Goal: Task Accomplishment & Management: Use online tool/utility

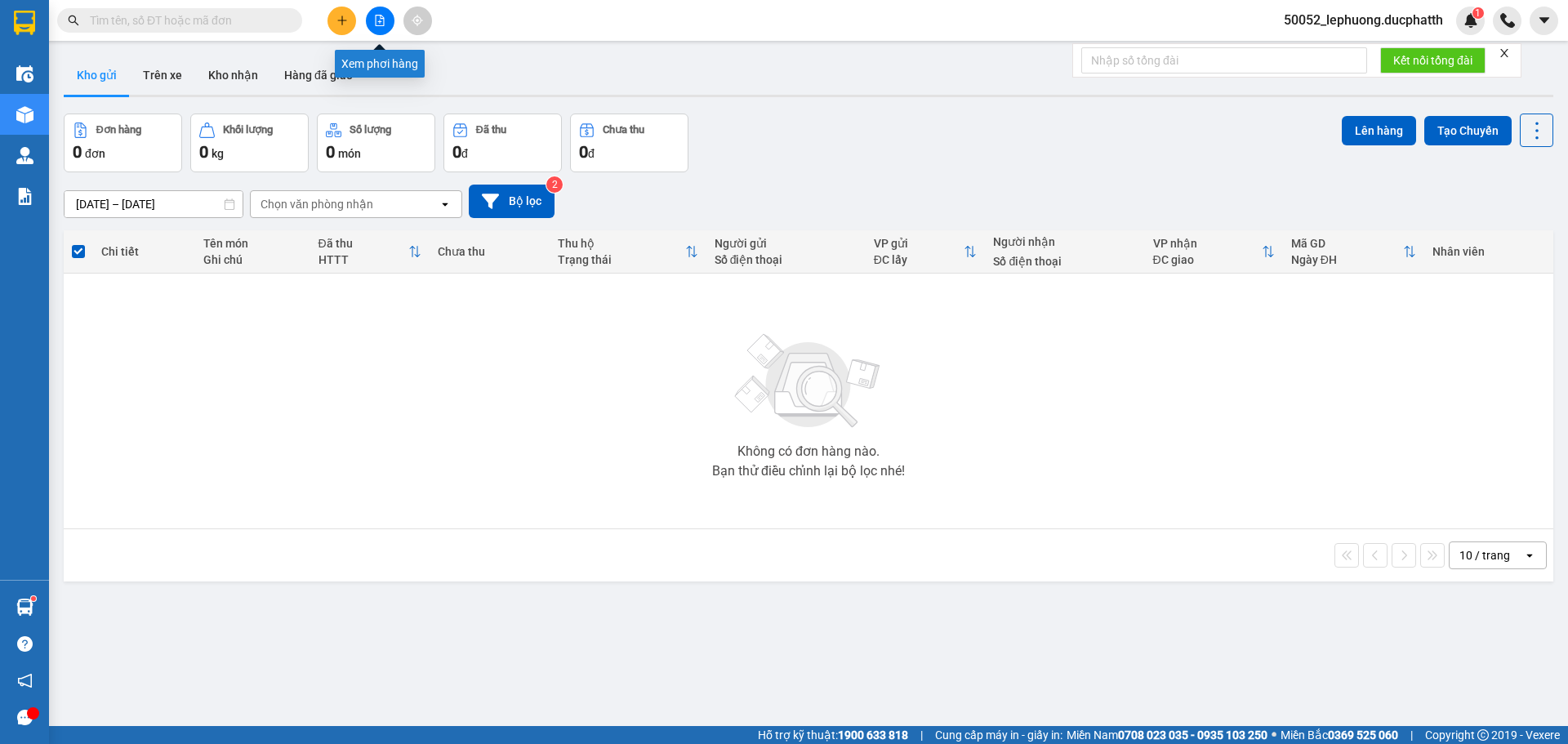
click at [367, 17] on button at bounding box center [379, 21] width 29 height 29
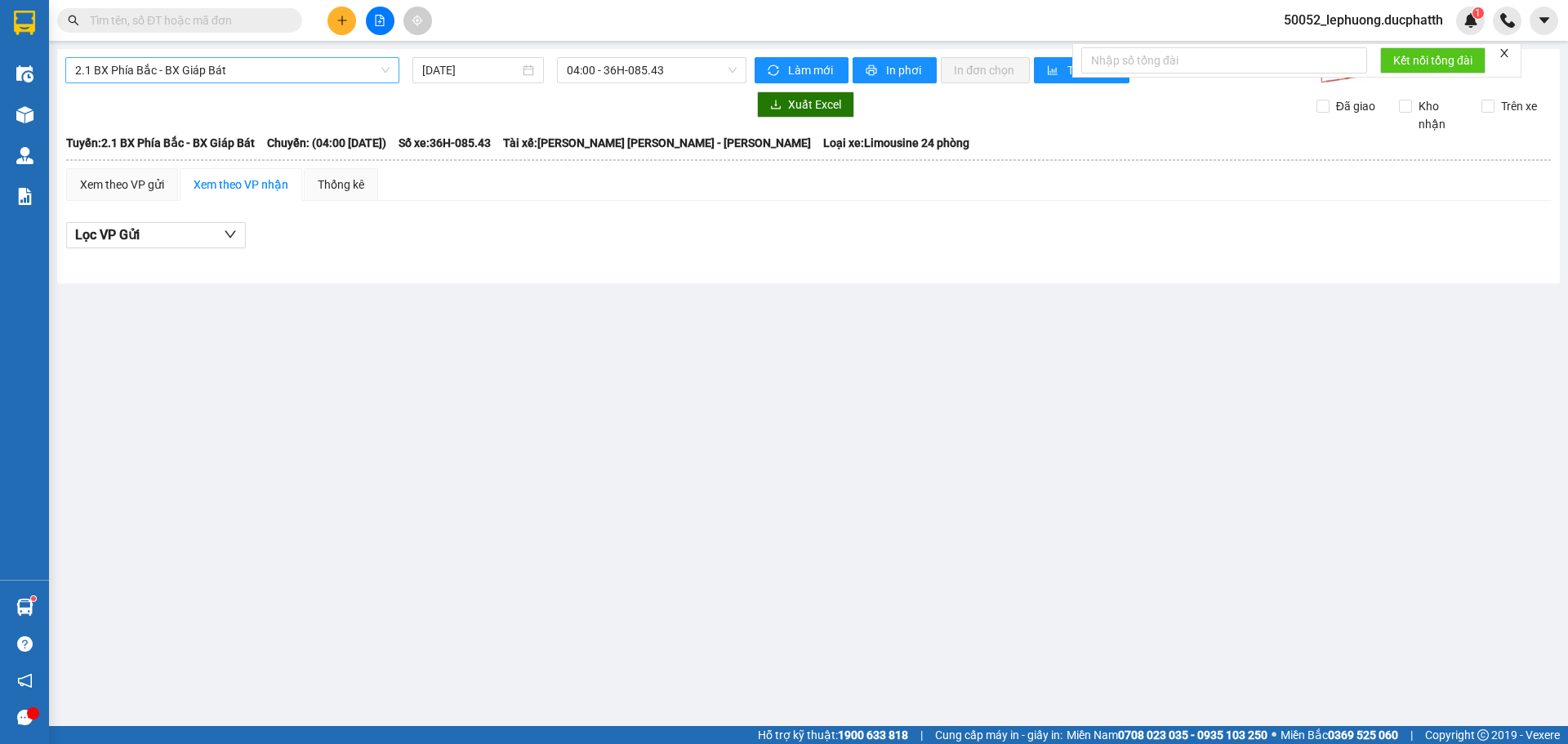
drag, startPoint x: 254, startPoint y: 71, endPoint x: 256, endPoint y: 82, distance: 11.2
click at [255, 71] on span "2.1 BX Phía Bắc - BX Giáp Bát" at bounding box center [233, 70] width 314 height 24
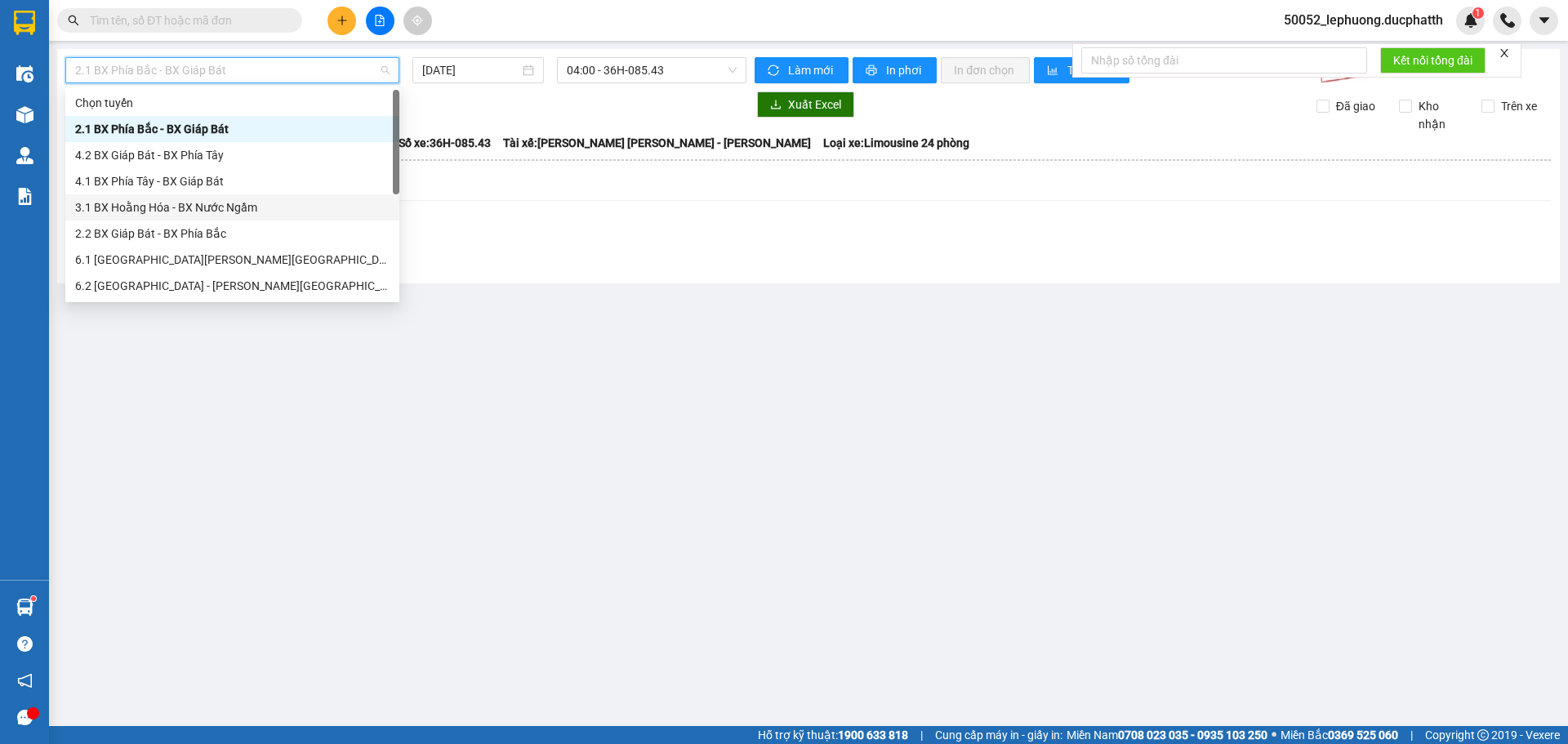
click at [218, 200] on div "3.1 BX Hoằng Hóa - BX Nước Ngầm" at bounding box center [233, 207] width 314 height 18
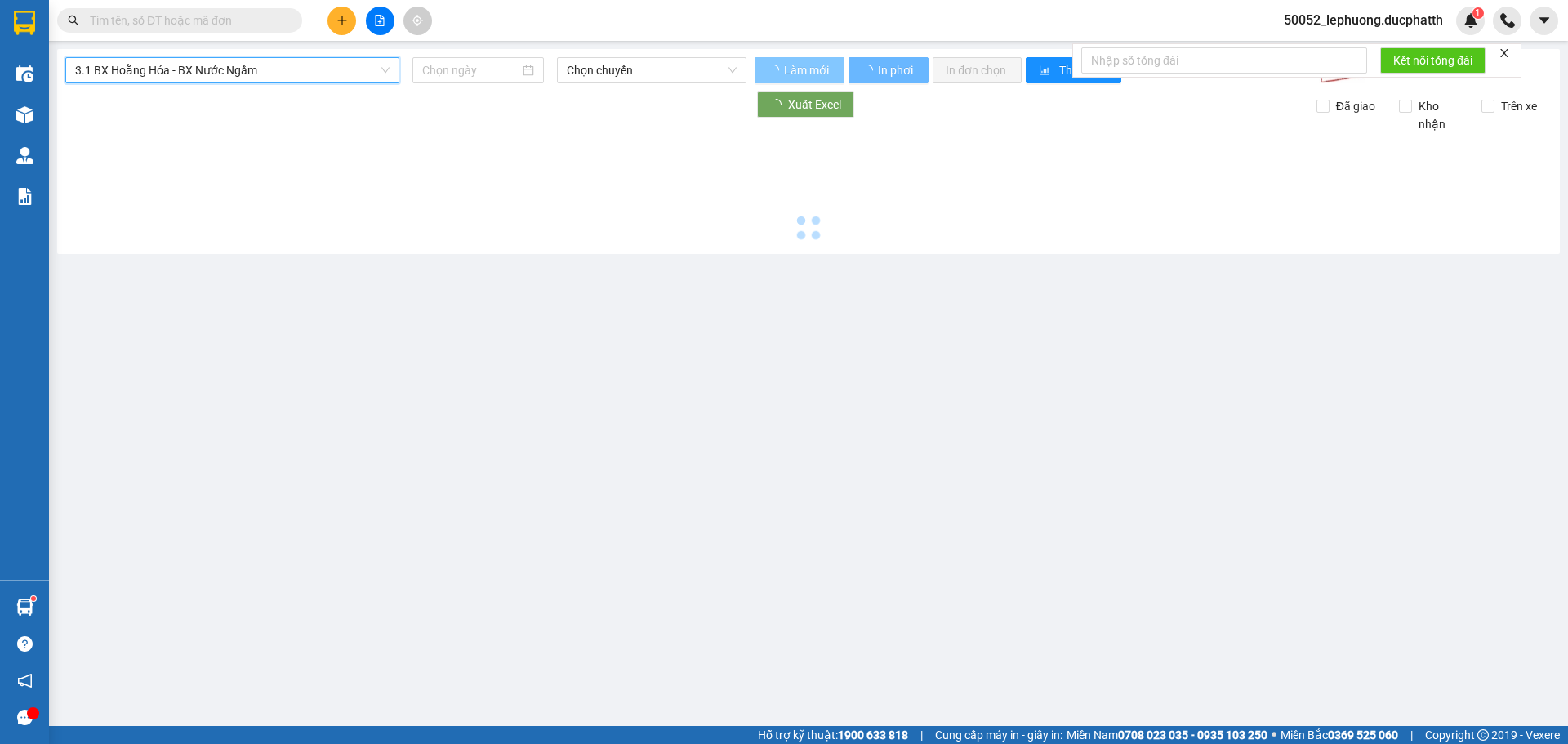
type input "[DATE]"
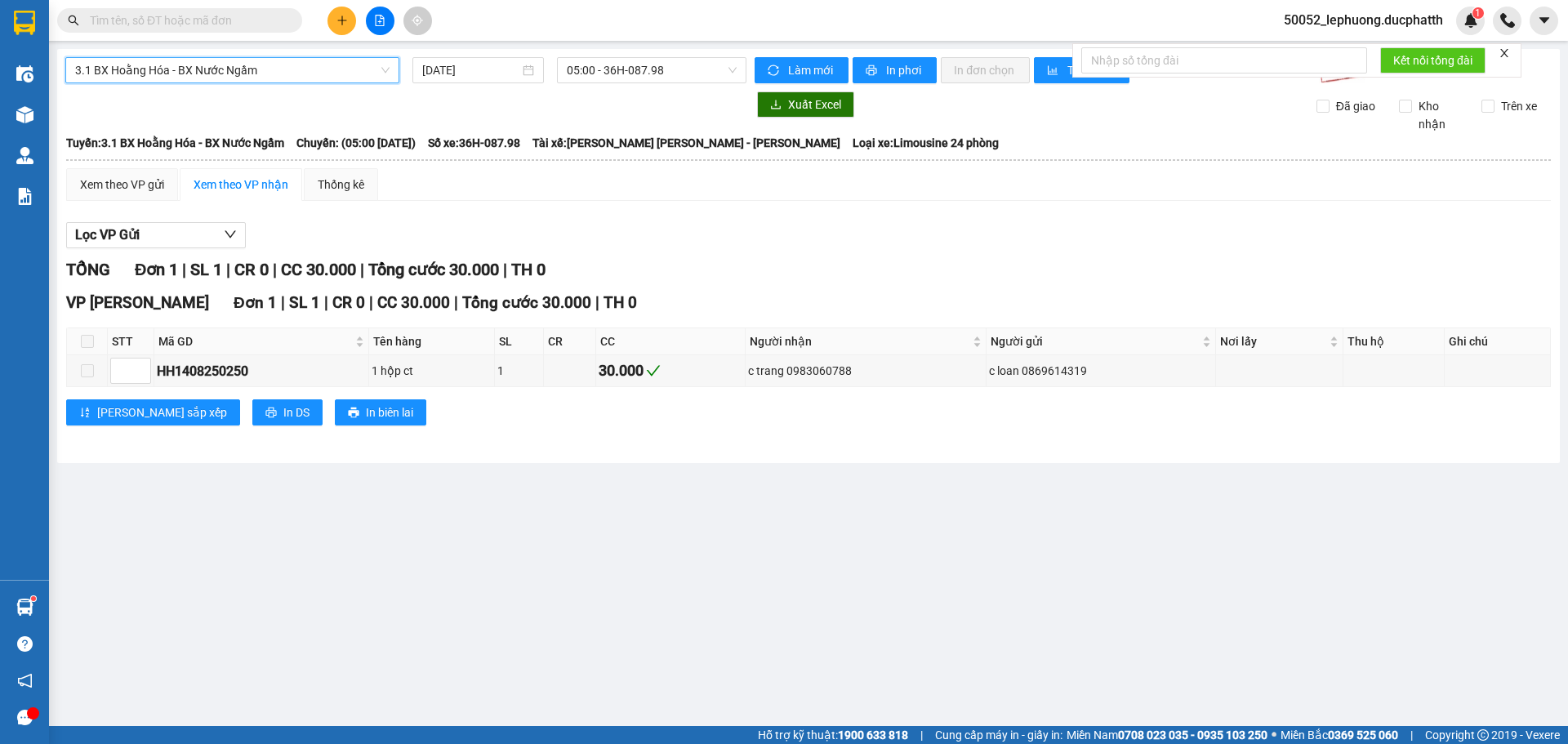
click at [721, 56] on div "3.1 BX [PERSON_NAME] - BX Nước Ngầm 3.1 BX [PERSON_NAME] - BX Nước Ngầm [DATE] …" at bounding box center [808, 255] width 1503 height 414
click at [688, 59] on span "05:00 - 36H-087.98" at bounding box center [652, 70] width 170 height 24
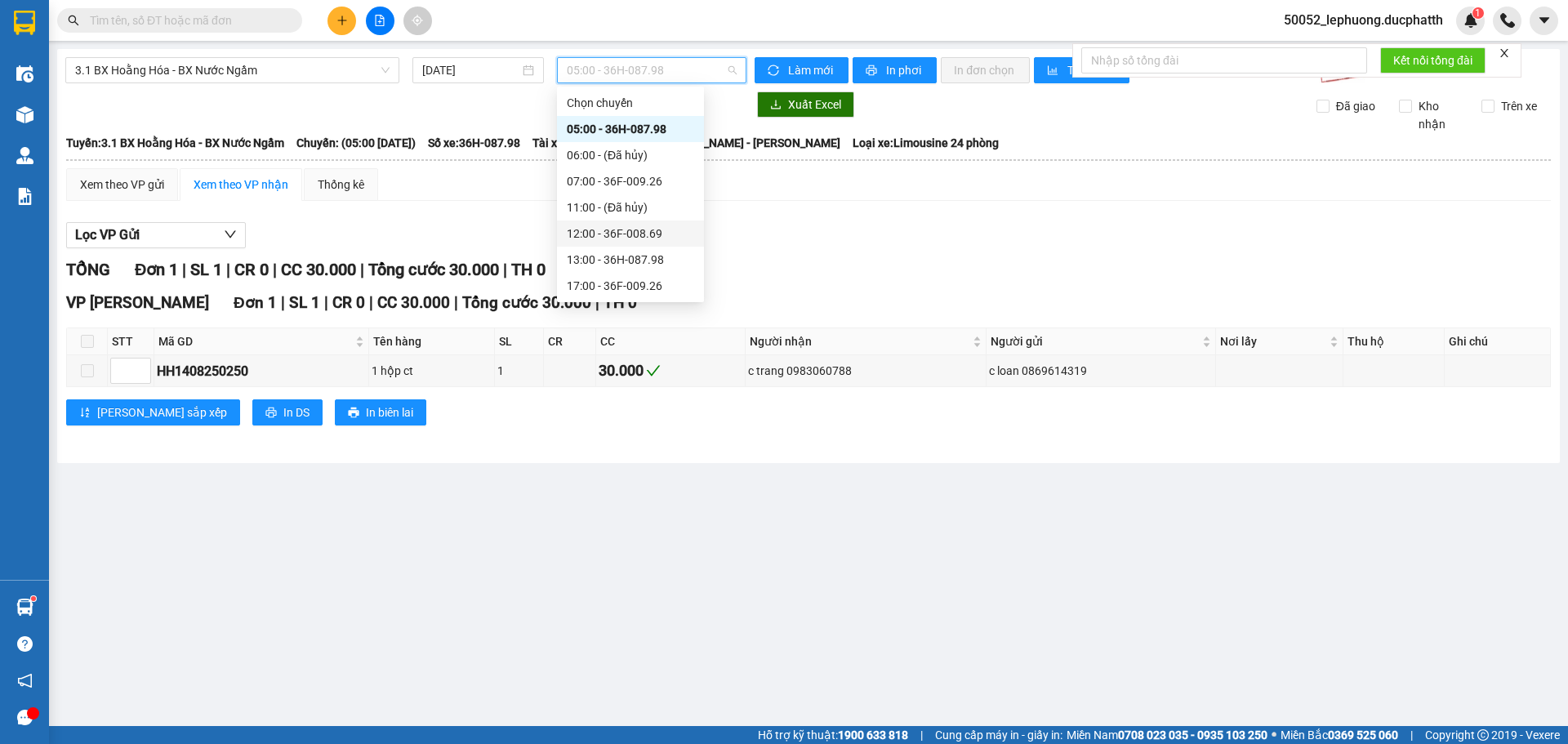
click at [636, 234] on div "12:00 - 36F-008.69" at bounding box center [630, 234] width 128 height 18
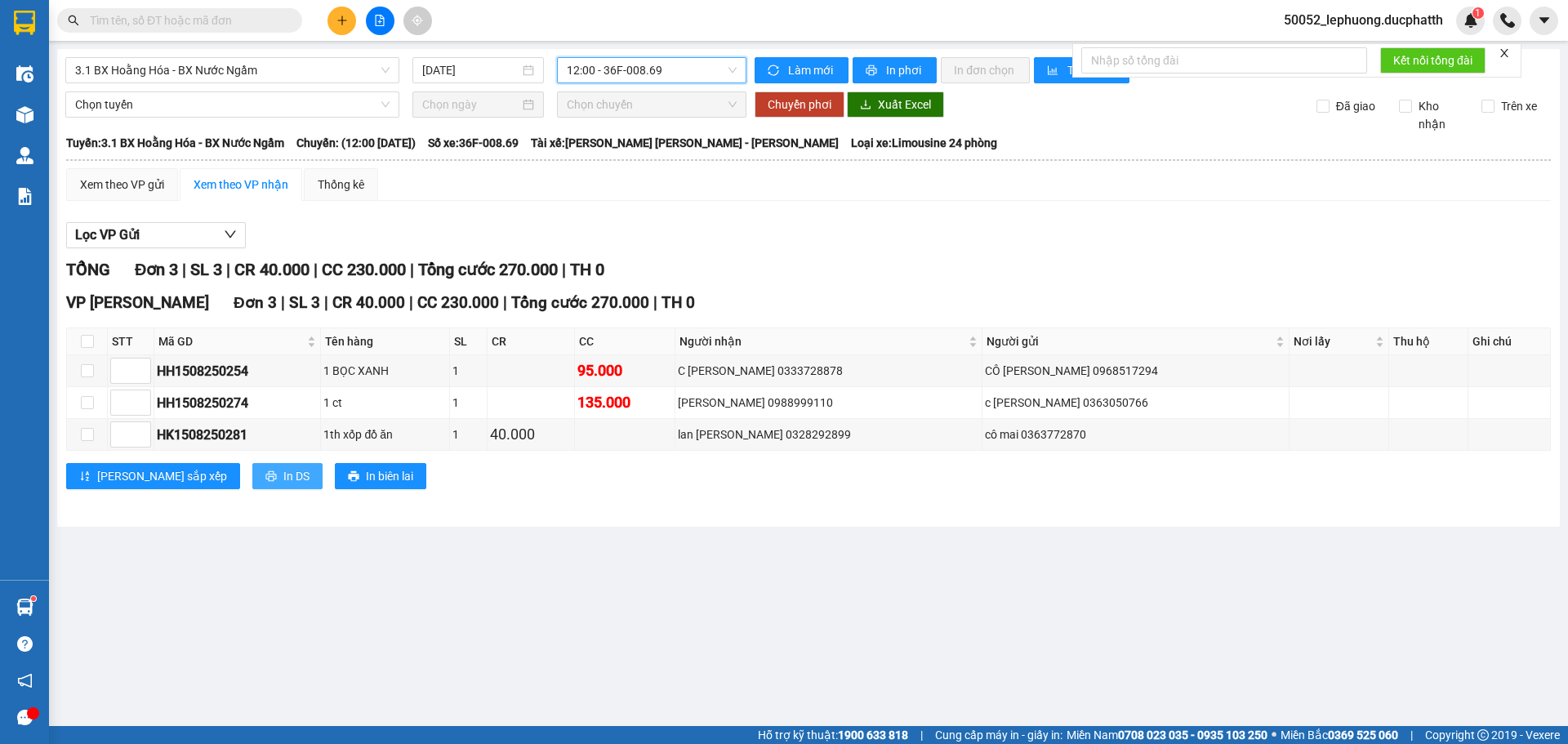
click at [283, 470] on span "In DS" at bounding box center [296, 476] width 26 height 18
